Goal: Information Seeking & Learning: Learn about a topic

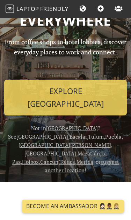
scroll to position [36, 0]
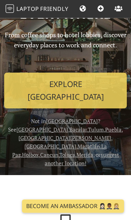
click at [98, 79] on link "Explore Guadalajara" at bounding box center [65, 91] width 123 height 36
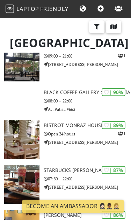
scroll to position [86, 0]
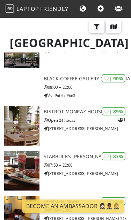
click at [37, 79] on div at bounding box center [22, 87] width 44 height 27
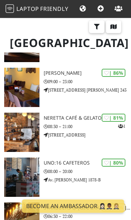
scroll to position [214, 0]
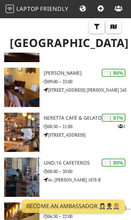
click at [28, 130] on img at bounding box center [21, 132] width 35 height 39
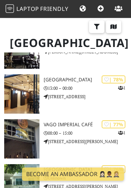
scroll to position [476, 0]
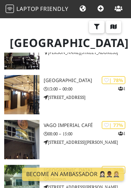
click at [24, 84] on img at bounding box center [21, 94] width 35 height 39
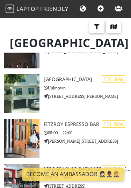
scroll to position [565, 0]
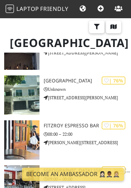
click at [28, 89] on img at bounding box center [21, 94] width 35 height 39
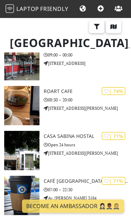
scroll to position [689, 0]
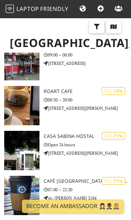
click at [23, 108] on img at bounding box center [21, 105] width 35 height 39
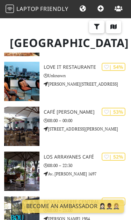
scroll to position [1887, 0]
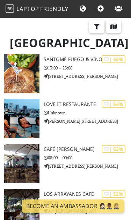
click at [26, 113] on img at bounding box center [21, 118] width 35 height 39
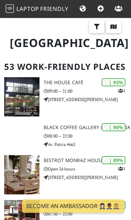
scroll to position [37, 0]
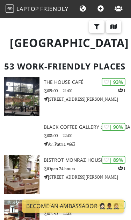
click at [36, 161] on img at bounding box center [21, 174] width 35 height 39
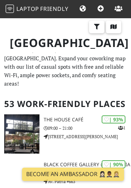
scroll to position [54, 0]
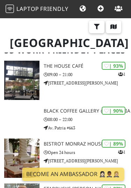
click at [64, 80] on p "Av Pablo Neruda 3020" at bounding box center [88, 83] width 88 height 7
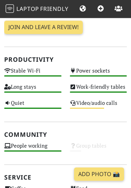
scroll to position [163, 0]
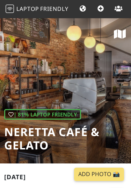
click at [113, 86] on div "| 81% Laptop Friendly Neretta Café & Gelato" at bounding box center [65, 91] width 131 height 146
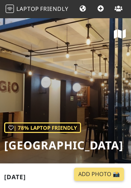
click at [94, 88] on div "| 78% Laptop Friendly Garden Chapultepec" at bounding box center [65, 91] width 131 height 146
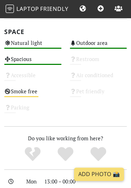
scroll to position [447, 0]
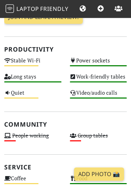
scroll to position [237, 0]
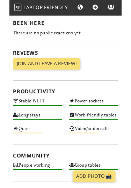
scroll to position [148, 0]
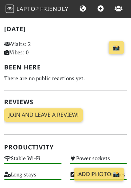
click at [121, 46] on link "📸" at bounding box center [116, 47] width 15 height 13
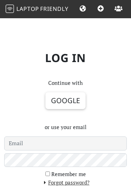
click at [69, 144] on input "email" at bounding box center [65, 143] width 123 height 14
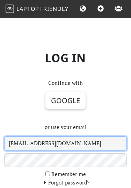
click at [16, 144] on input "[EMAIL_ADDRESS][DOMAIN_NAME]" at bounding box center [65, 143] width 123 height 14
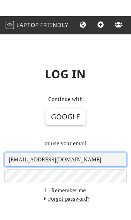
scroll to position [13, 0]
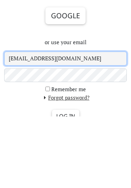
click at [98, 123] on input "[EMAIL_ADDRESS][DOMAIN_NAME]" at bounding box center [65, 130] width 123 height 14
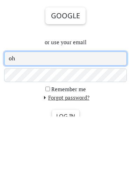
type input "o"
type input "p"
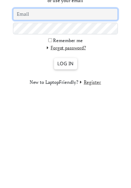
scroll to position [39, 0]
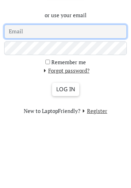
click at [15, 98] on input "email" at bounding box center [65, 105] width 123 height 14
type input "ptriciasusanafregosoceves"
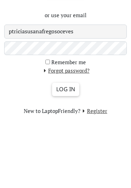
scroll to position [112, 0]
